Goal: Transaction & Acquisition: Download file/media

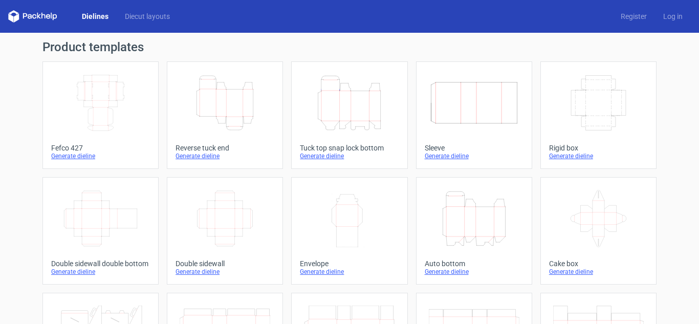
click at [338, 102] on icon "Height Depth Width" at bounding box center [349, 102] width 91 height 57
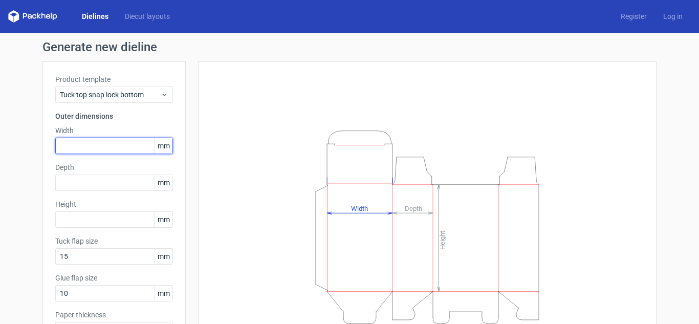
click at [58, 141] on input "text" at bounding box center [114, 146] width 118 height 16
type input "70"
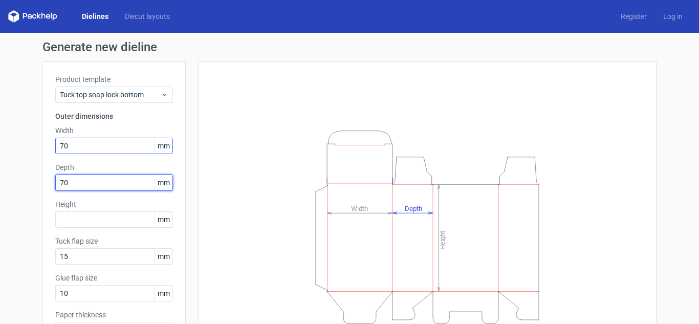
type input "70"
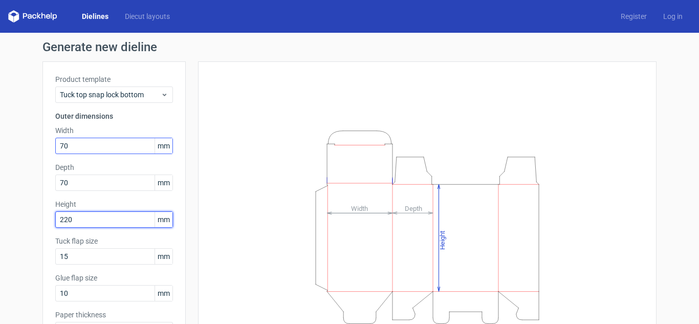
type input "220"
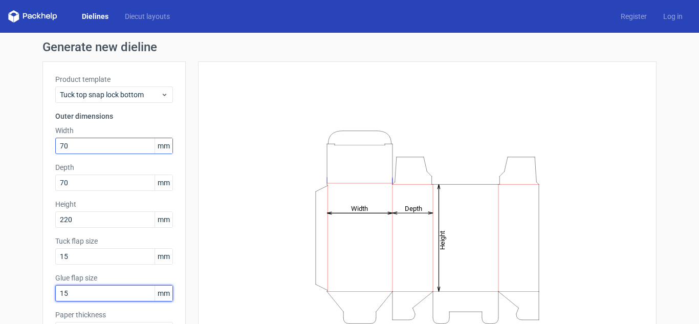
type input "15"
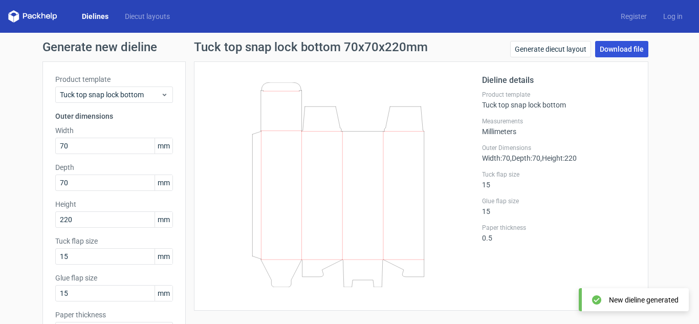
click at [617, 48] on link "Download file" at bounding box center [621, 49] width 53 height 16
